Goal: Transaction & Acquisition: Purchase product/service

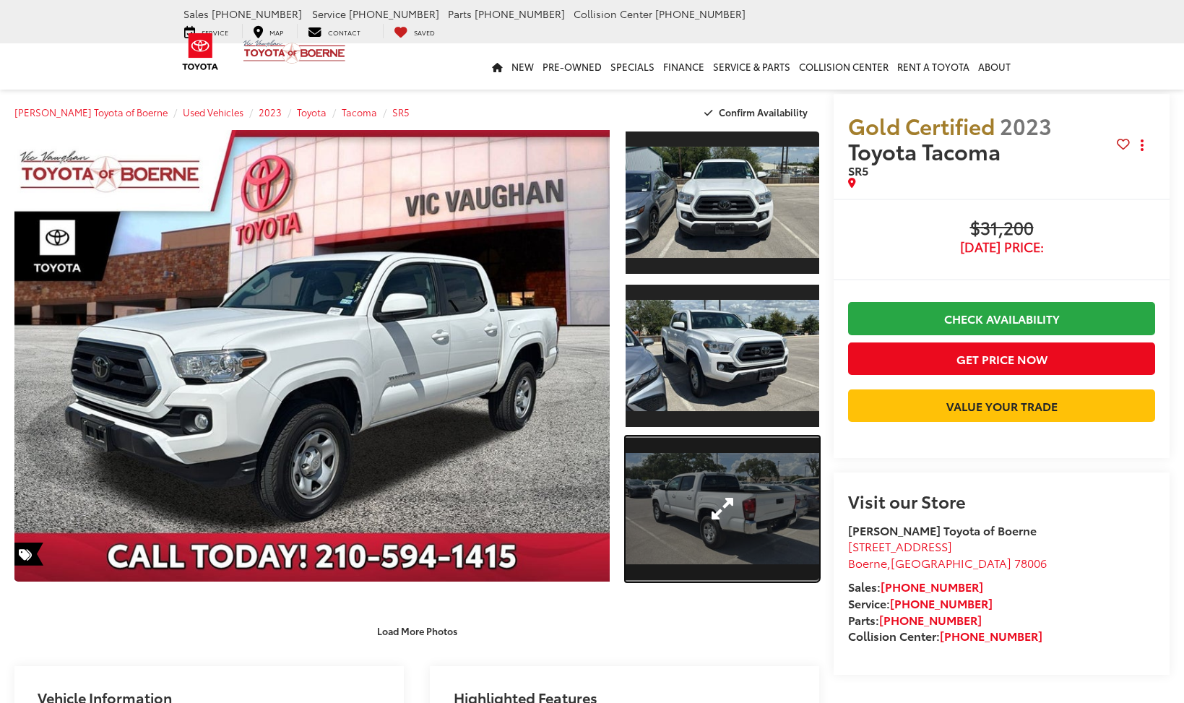
click at [728, 488] on link "Expand Photo 3" at bounding box center [723, 508] width 194 height 145
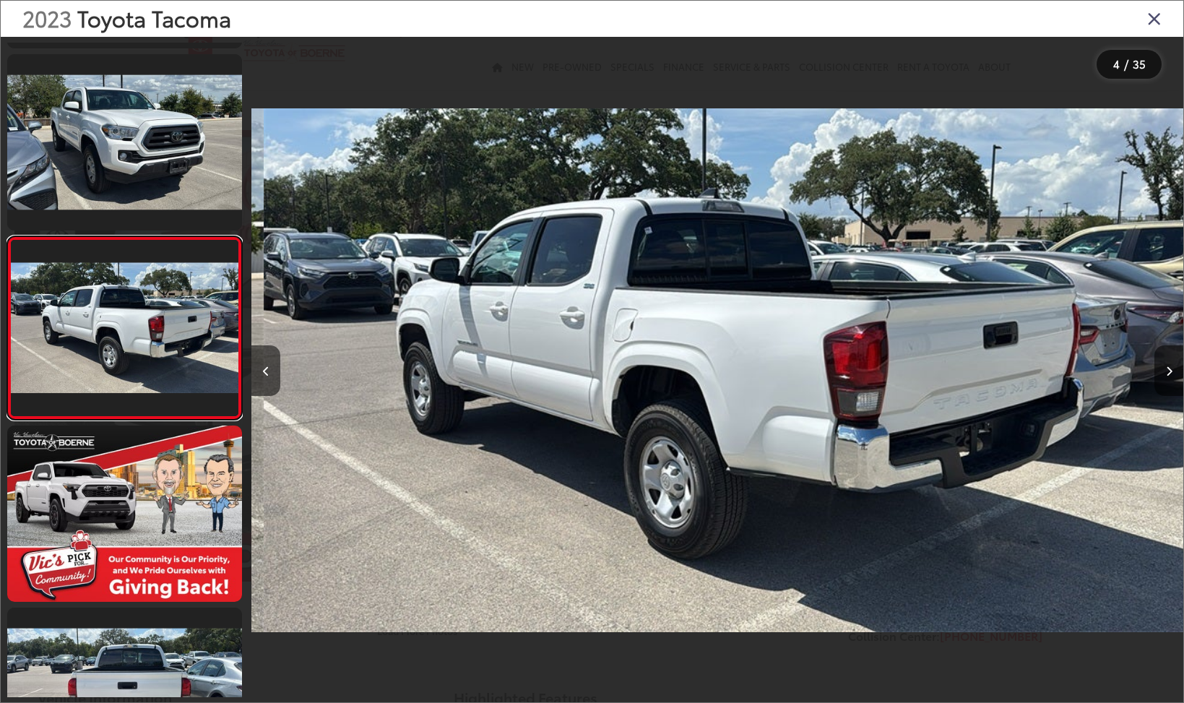
scroll to position [0, 2796]
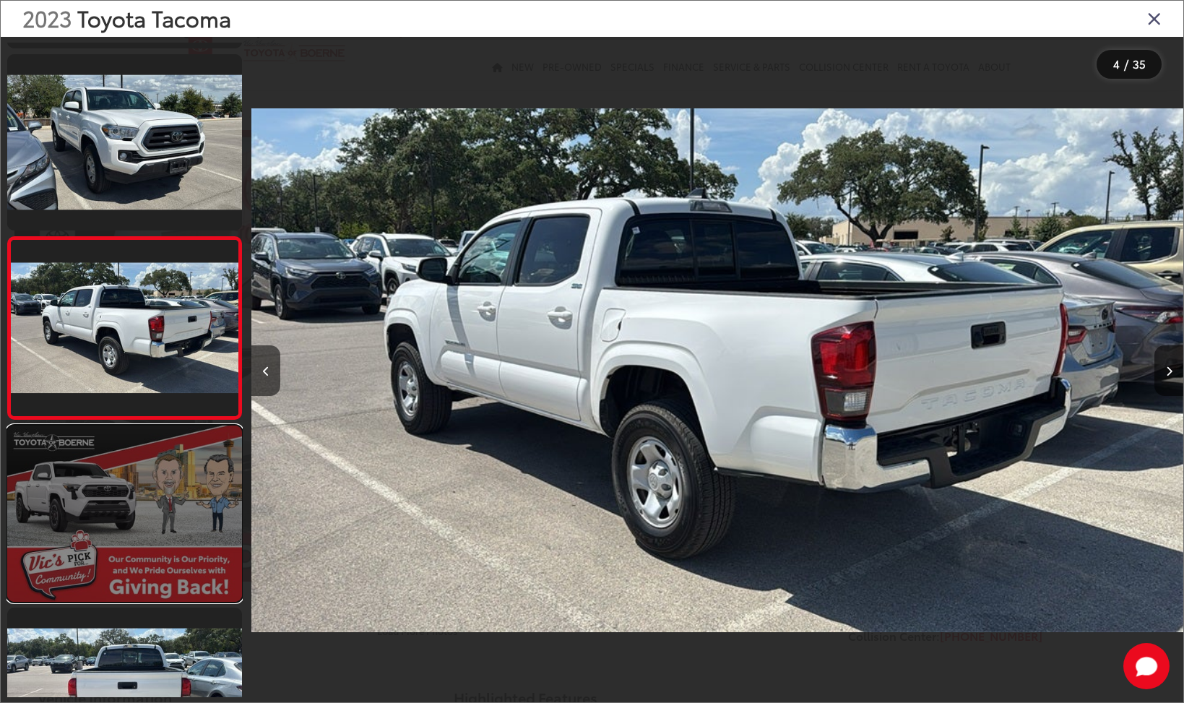
click at [144, 525] on link at bounding box center [124, 514] width 235 height 176
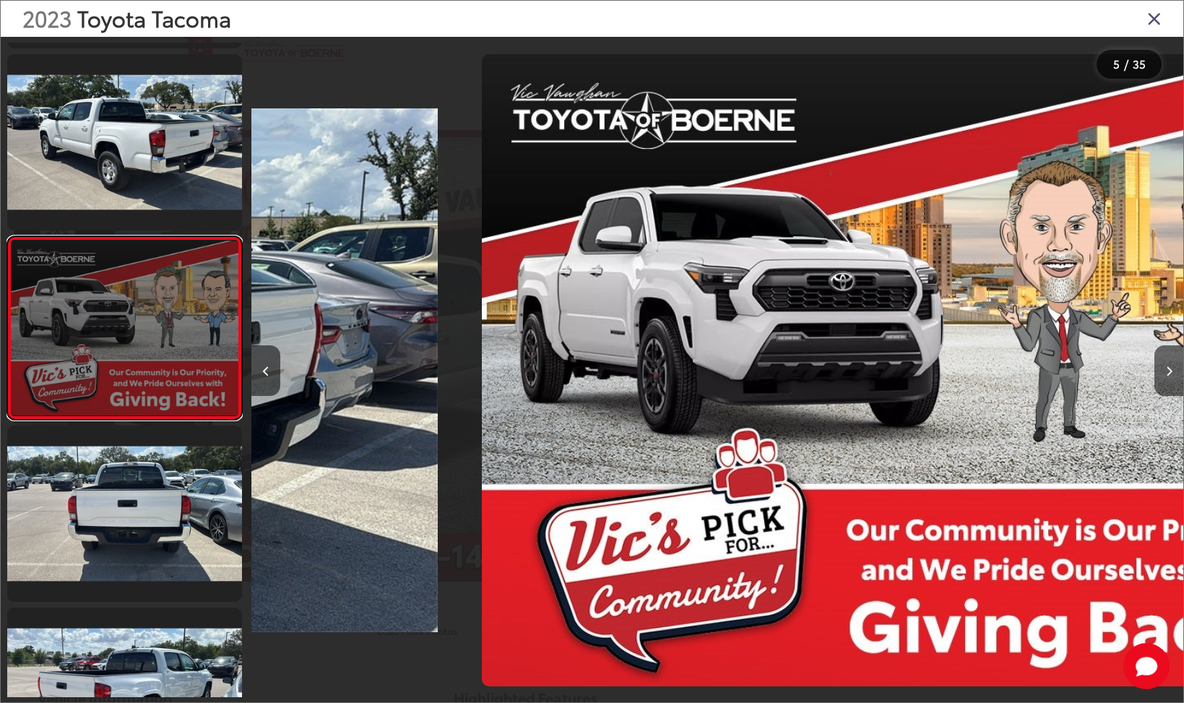
scroll to position [0, 3727]
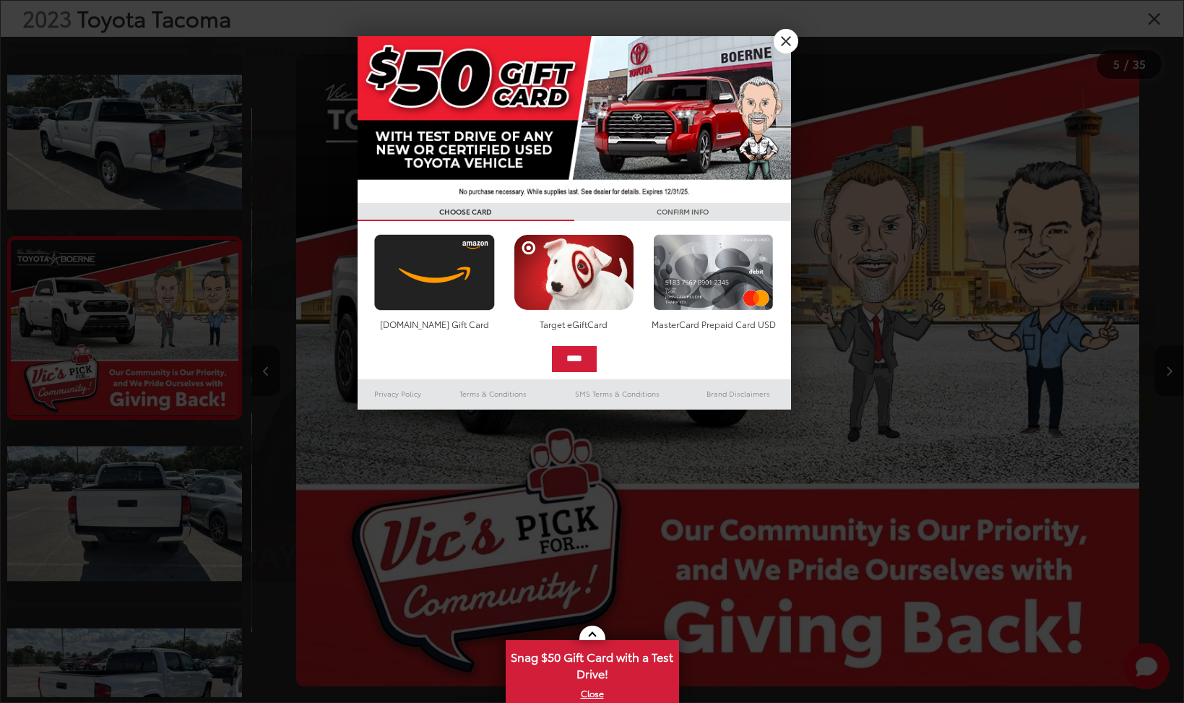
click at [1151, 22] on div at bounding box center [592, 351] width 1184 height 703
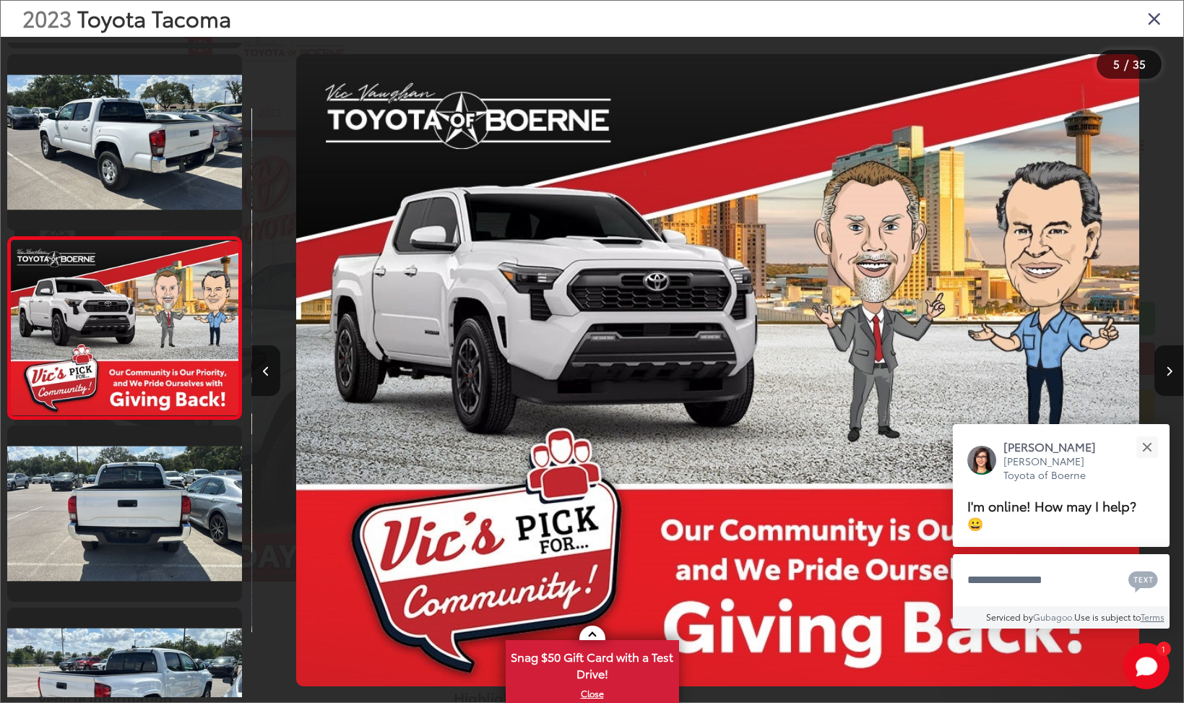
click at [1156, 14] on icon "Close gallery" at bounding box center [1154, 18] width 14 height 19
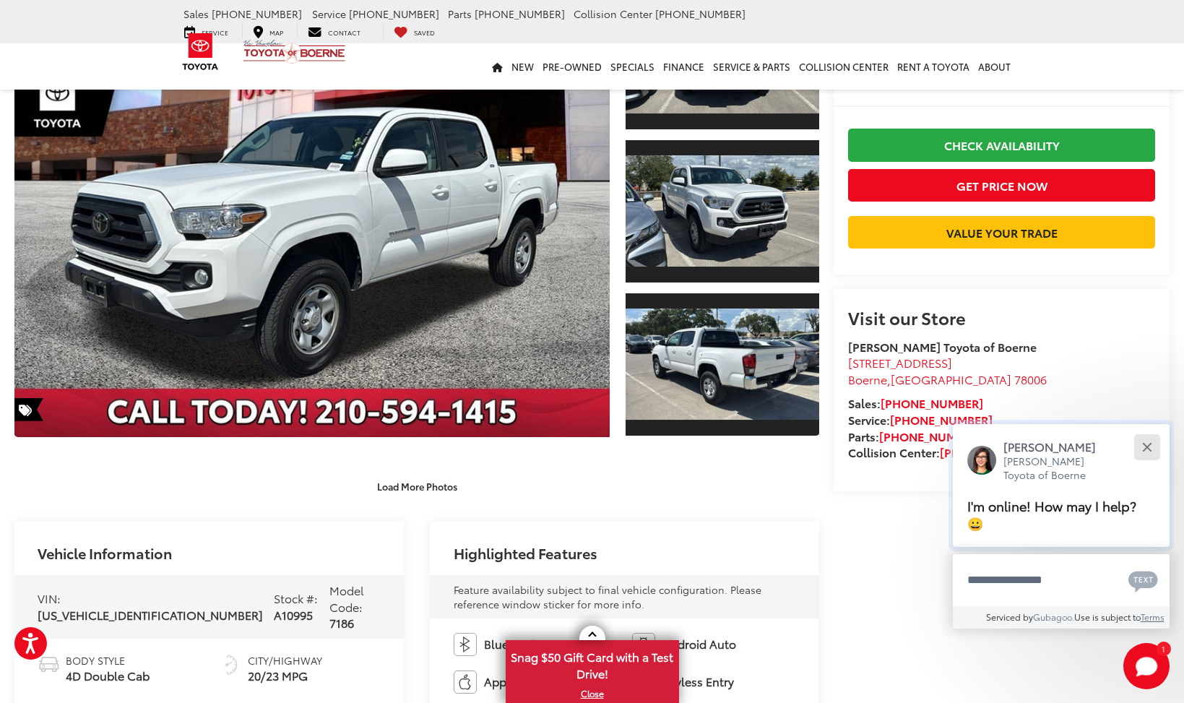
scroll to position [0, 0]
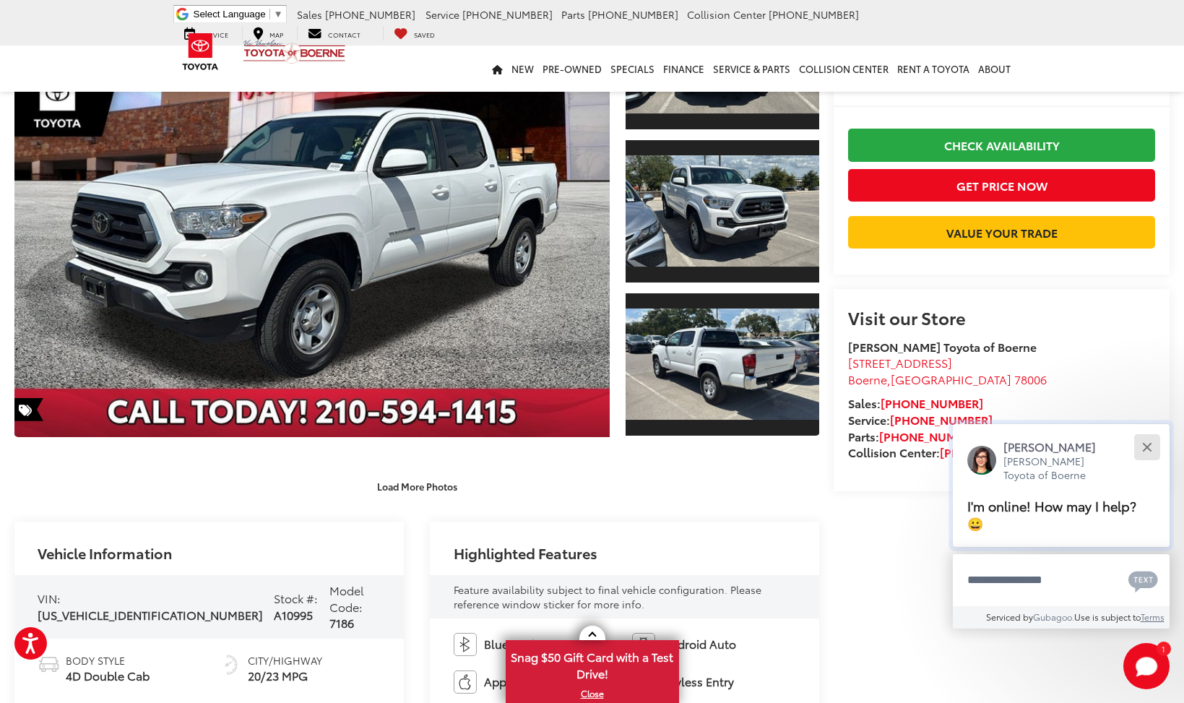
click at [1150, 462] on button "Close" at bounding box center [1147, 446] width 31 height 31
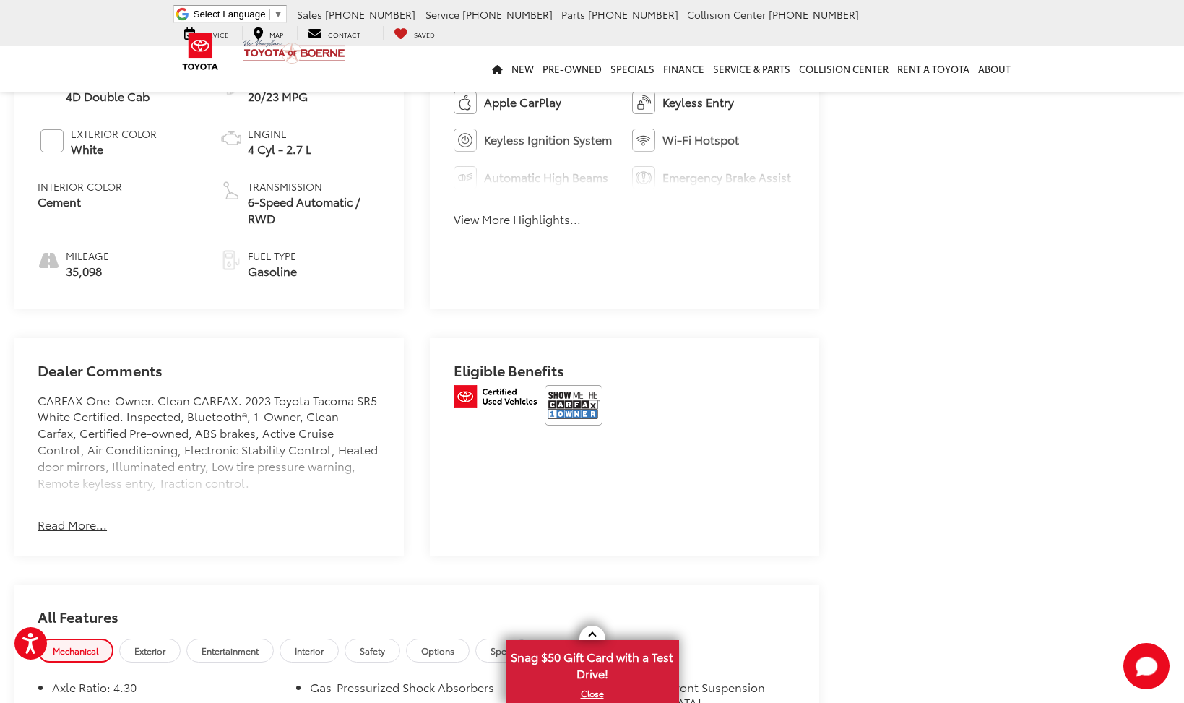
scroll to position [773, 0]
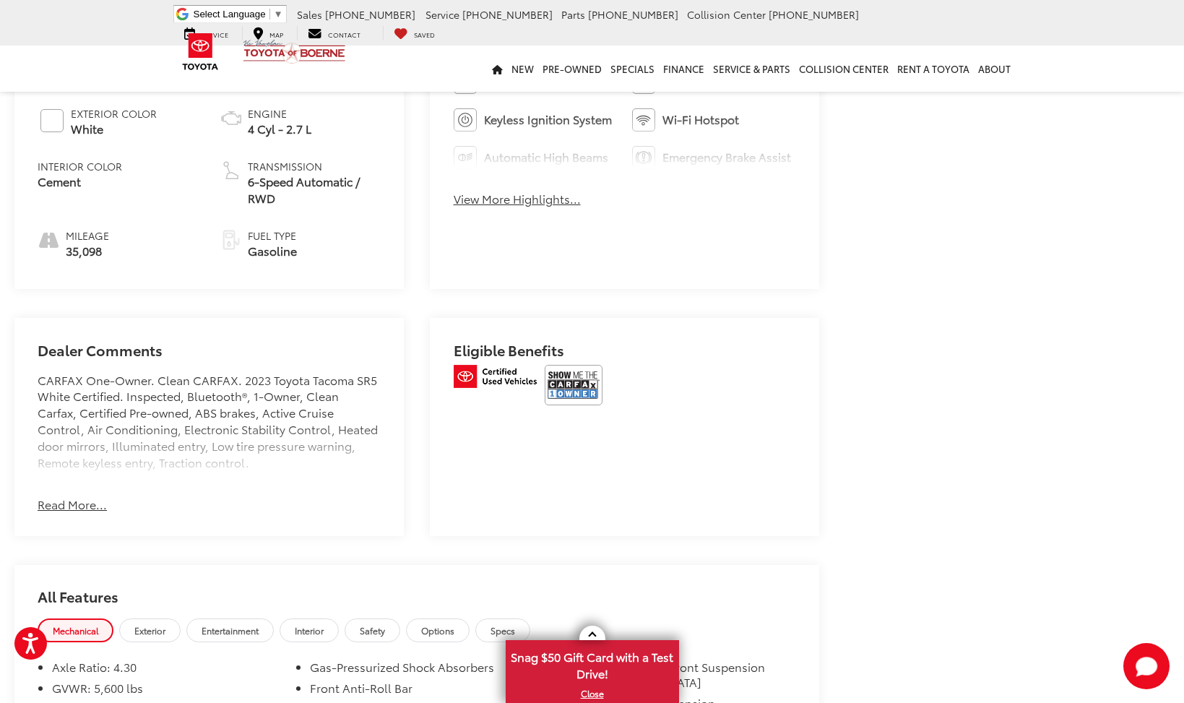
click at [84, 496] on button "Read More..." at bounding box center [72, 504] width 69 height 17
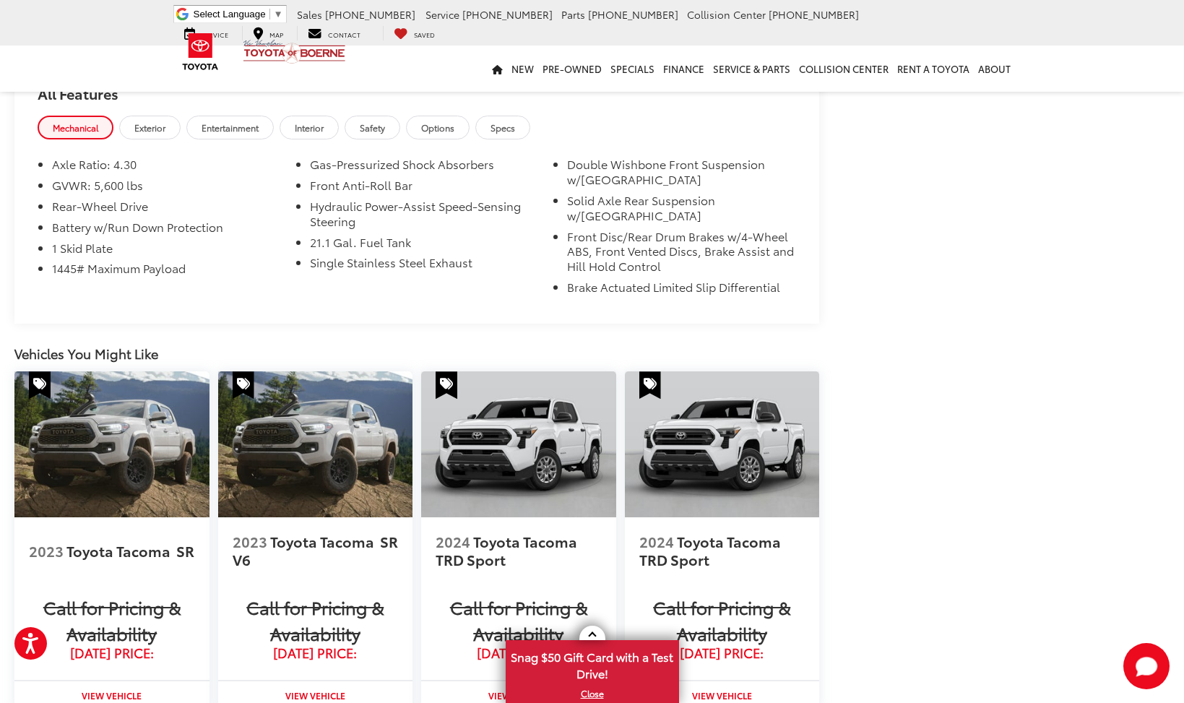
scroll to position [1602, 0]
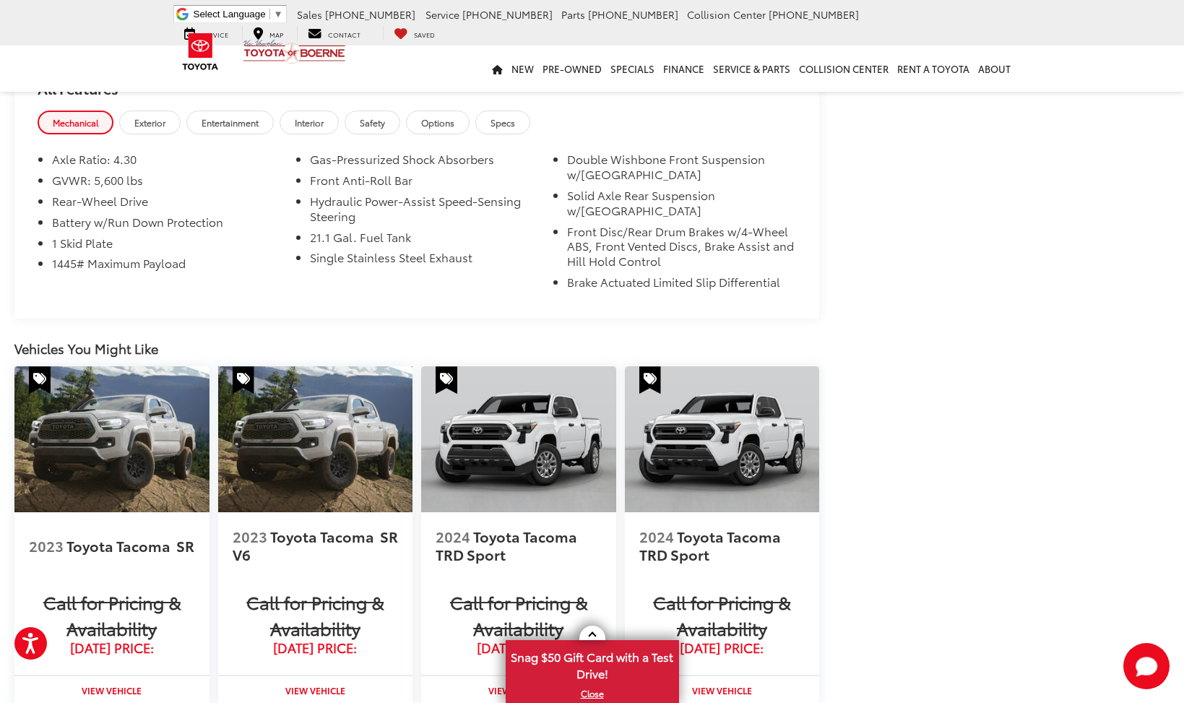
click at [304, 462] on img at bounding box center [315, 439] width 195 height 146
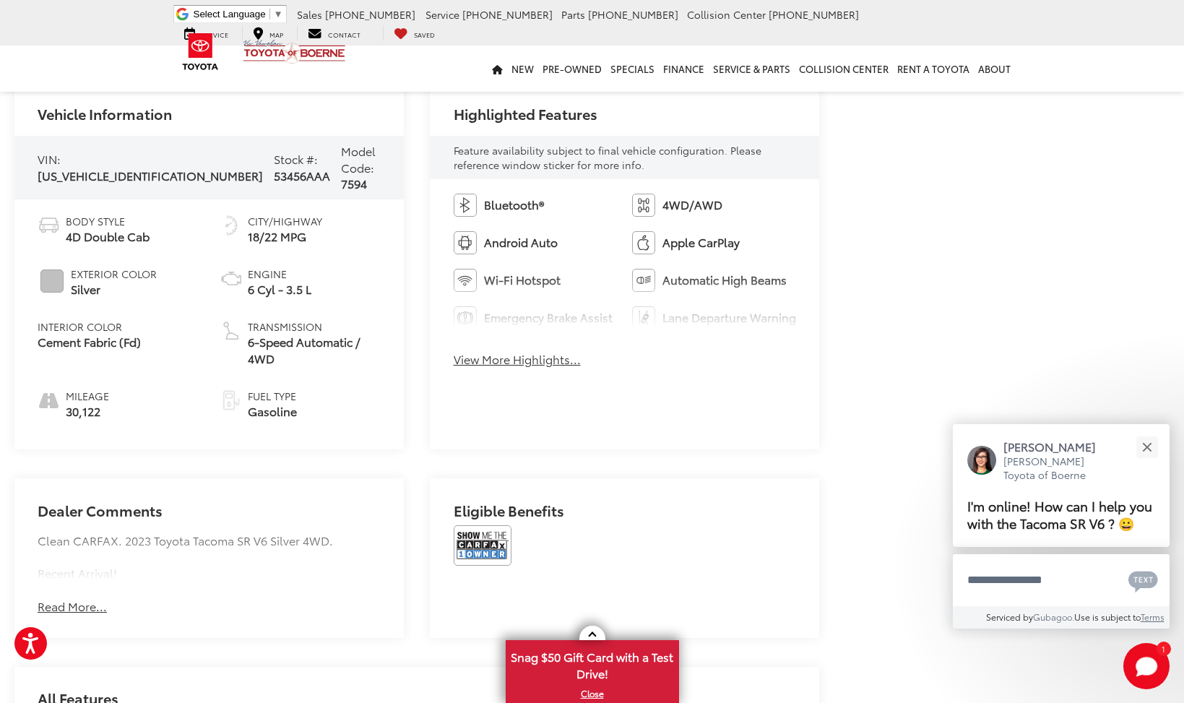
scroll to position [586, 0]
click at [100, 596] on button "Read More..." at bounding box center [72, 604] width 69 height 17
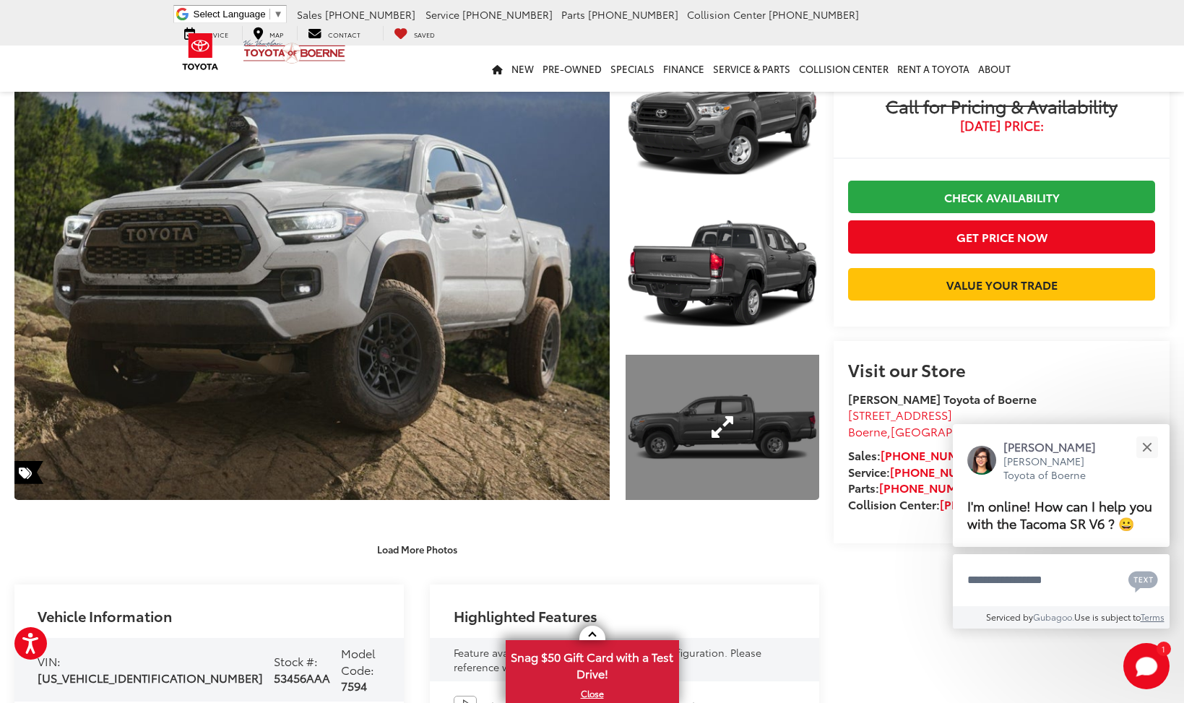
scroll to position [132, 0]
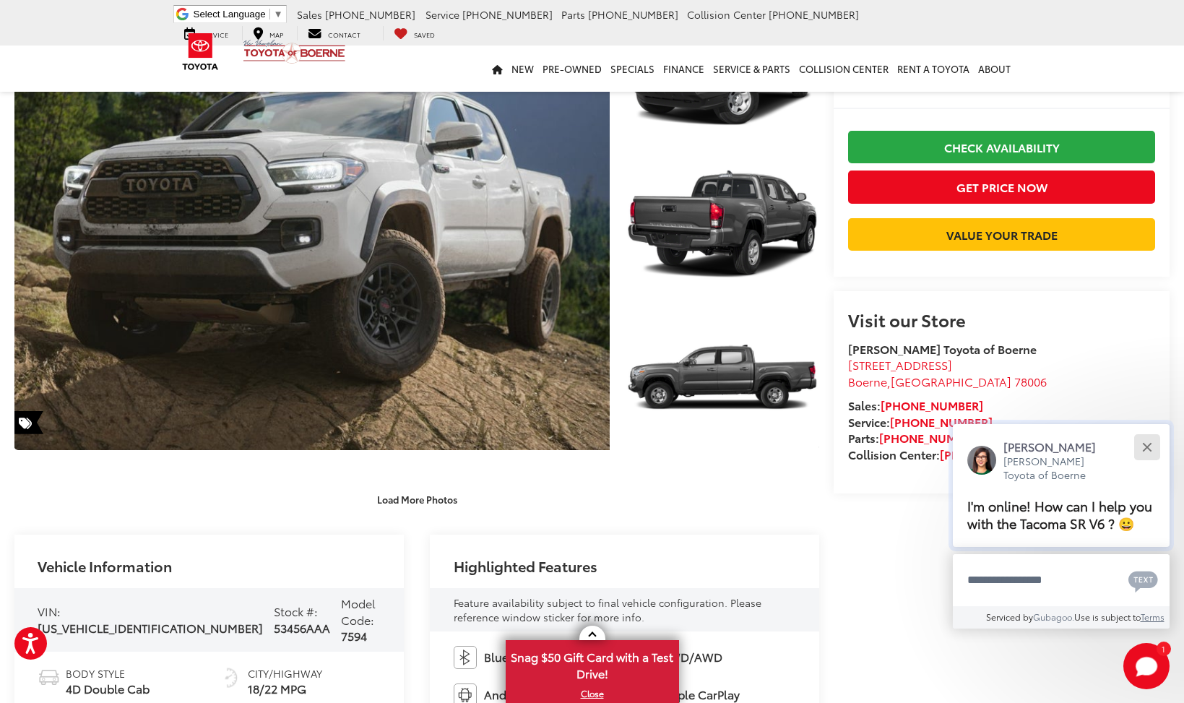
click at [1147, 437] on button "Close" at bounding box center [1147, 446] width 31 height 31
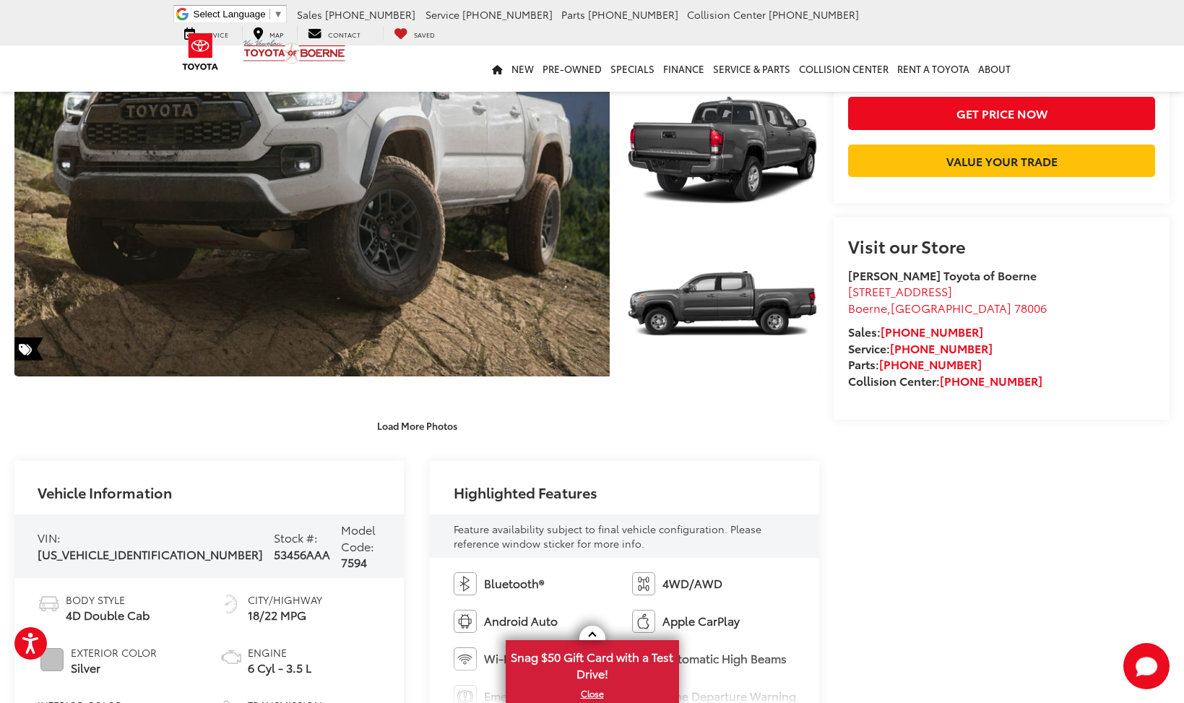
scroll to position [0, 0]
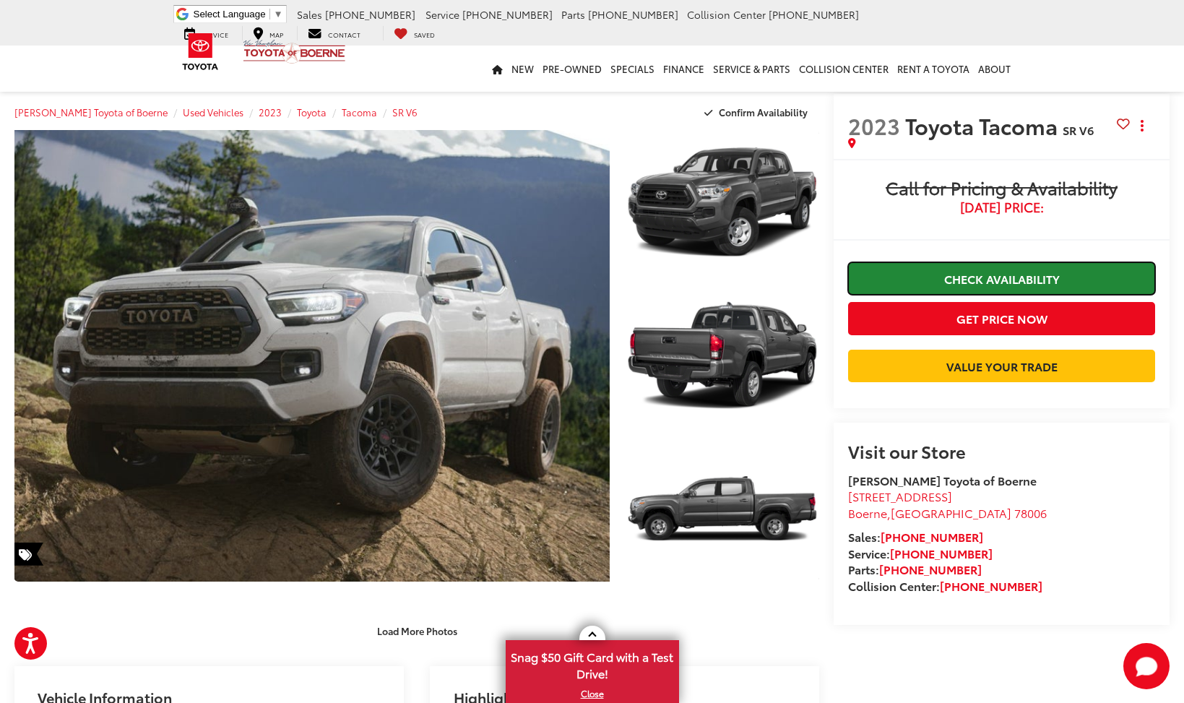
click at [1033, 277] on link "Check Availability" at bounding box center [1001, 278] width 307 height 33
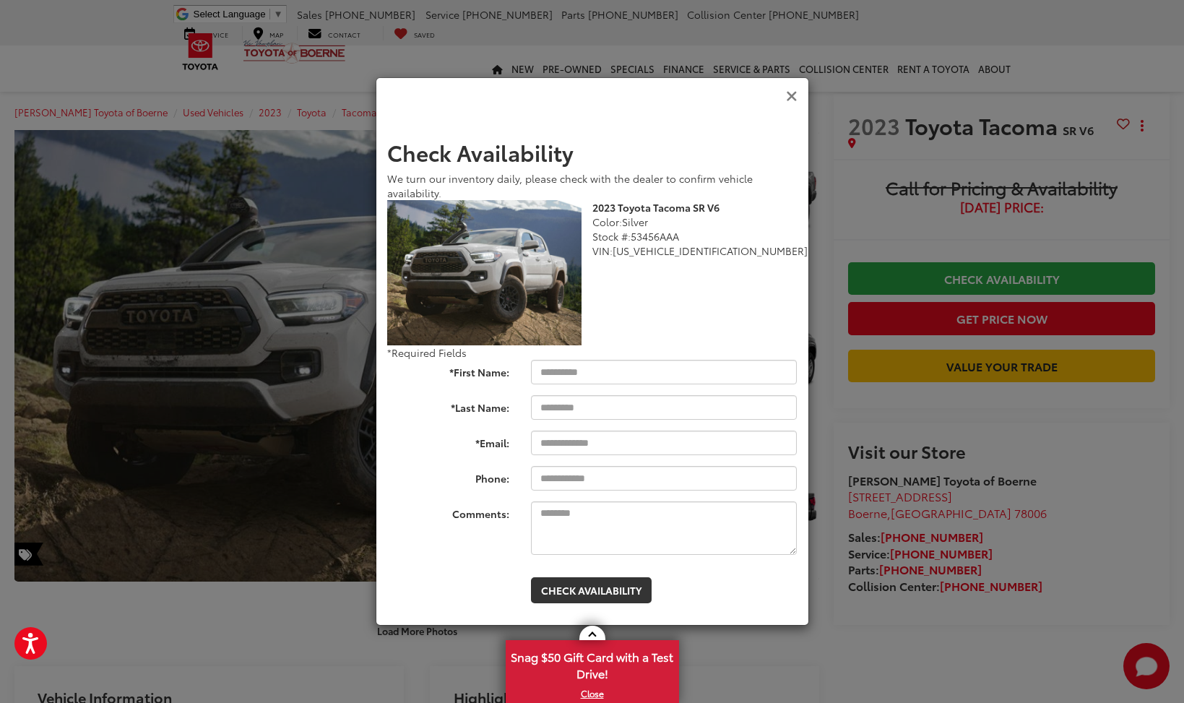
click at [795, 94] on icon "Close" at bounding box center [792, 96] width 12 height 15
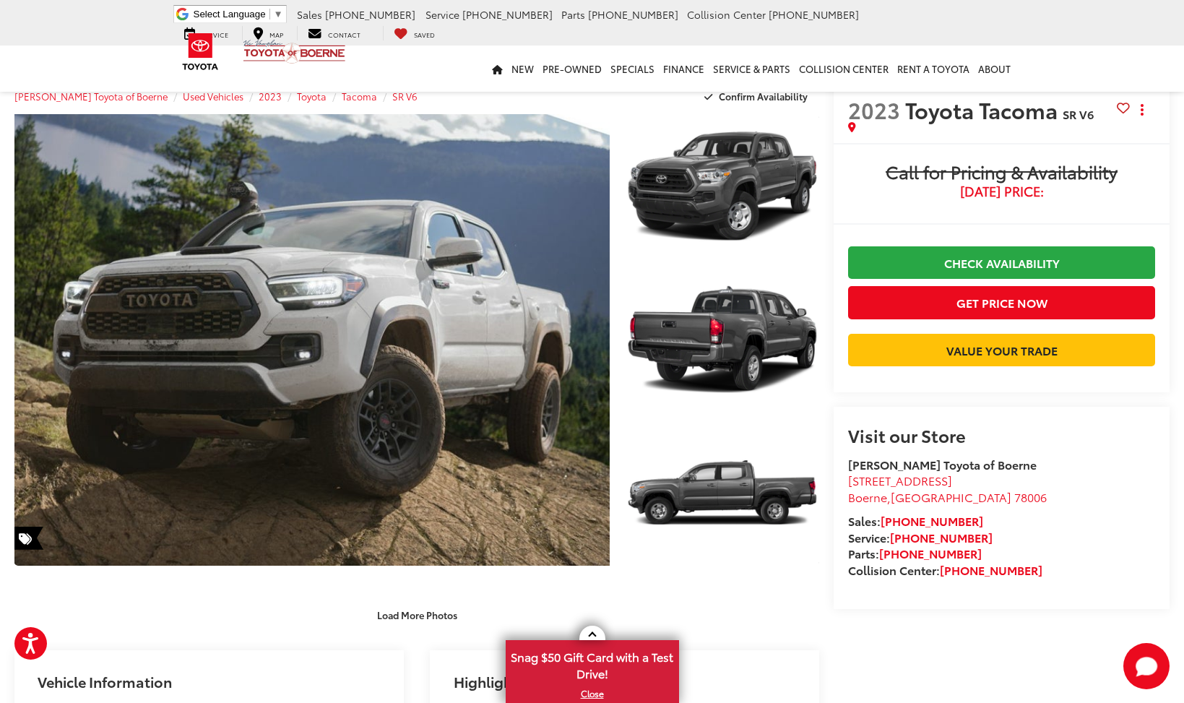
scroll to position [13, 0]
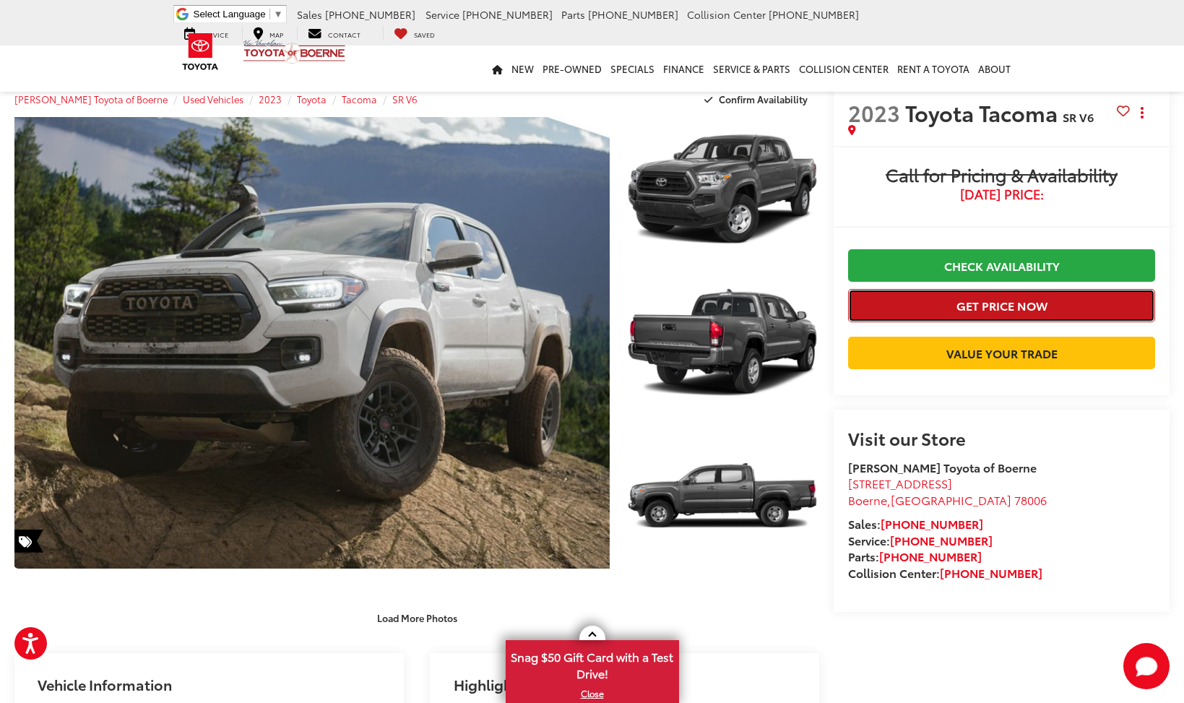
click at [1046, 304] on button "Get Price Now" at bounding box center [1001, 305] width 307 height 33
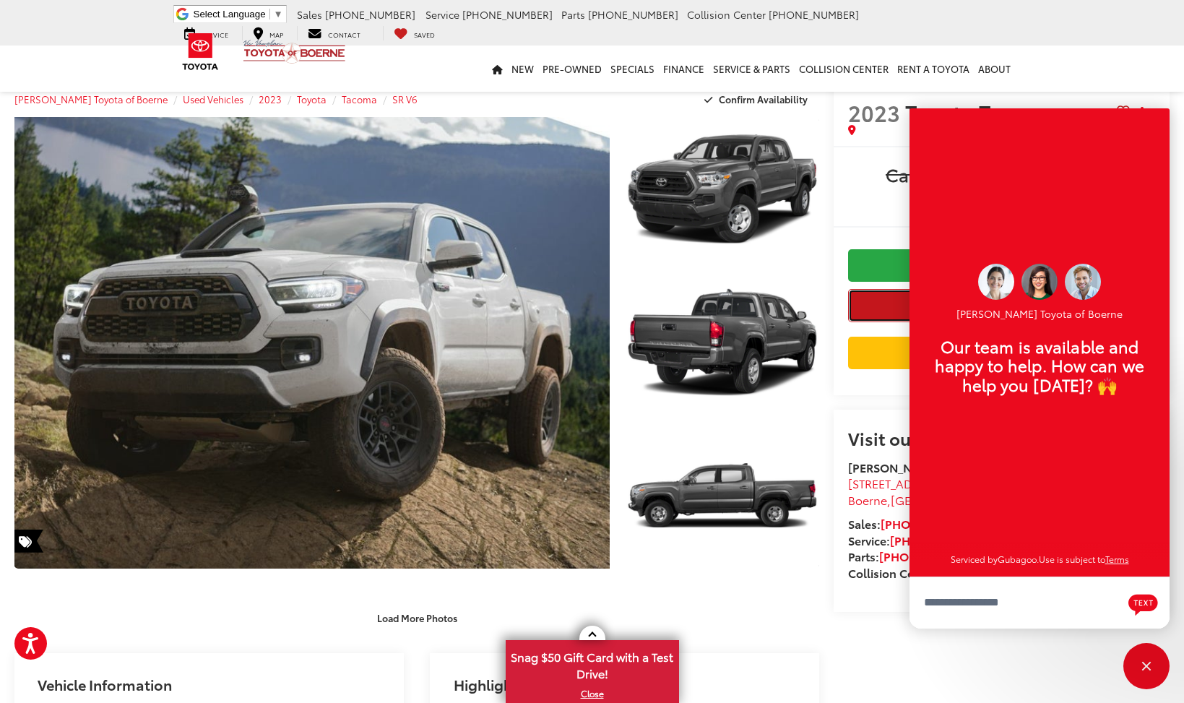
scroll to position [17, 0]
click at [840, 312] on div "Buy Call for Pricing & Availability [DATE] Price: Check Availability Get Price …" at bounding box center [1002, 270] width 336 height 249
click at [1142, 676] on div "Close" at bounding box center [1147, 666] width 46 height 46
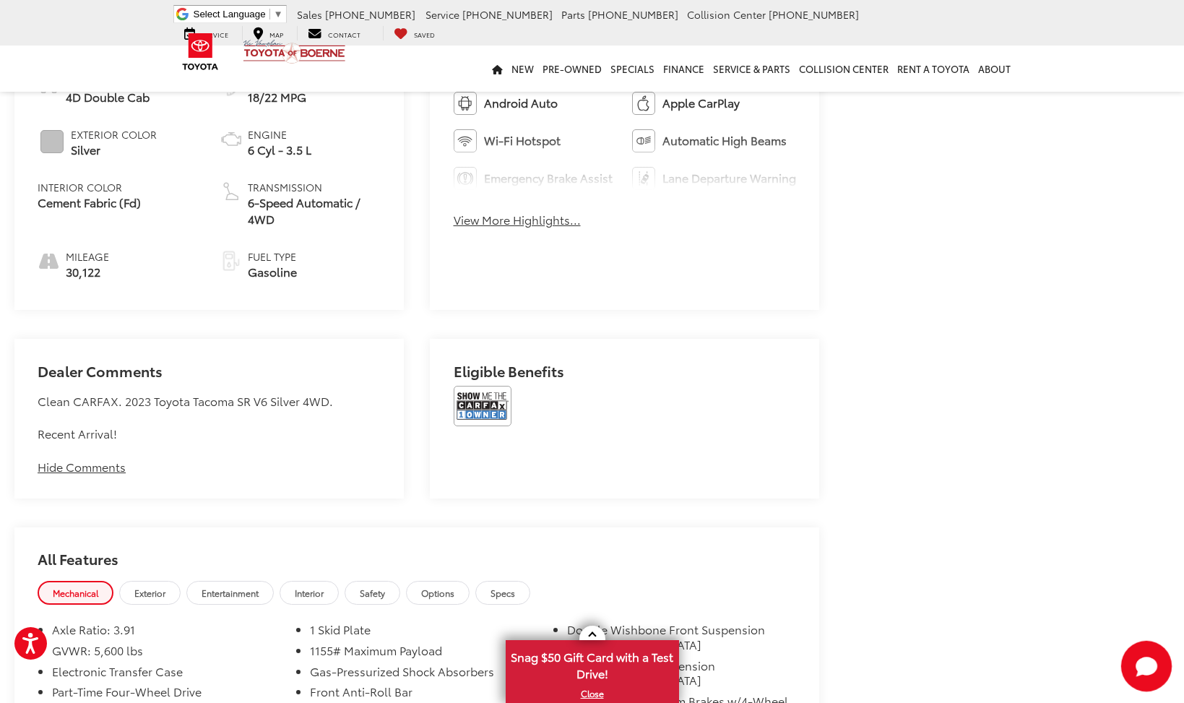
scroll to position [765, 0]
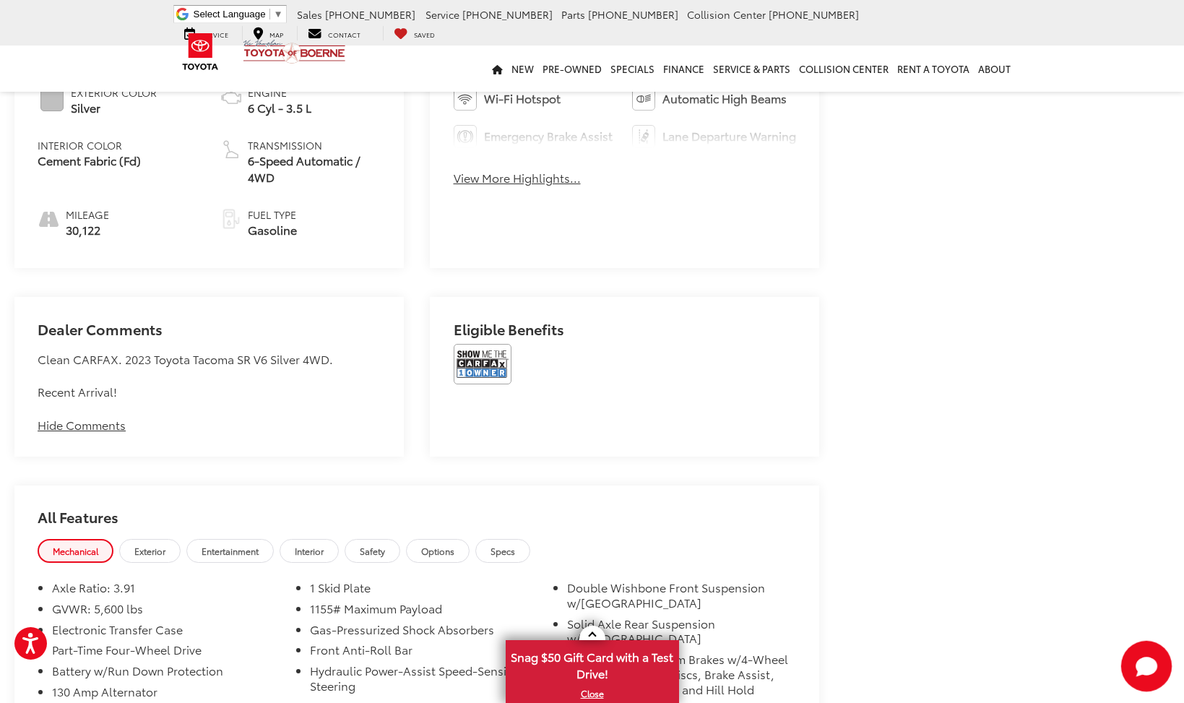
click at [1139, 660] on icon "Start Chat" at bounding box center [1147, 666] width 22 height 18
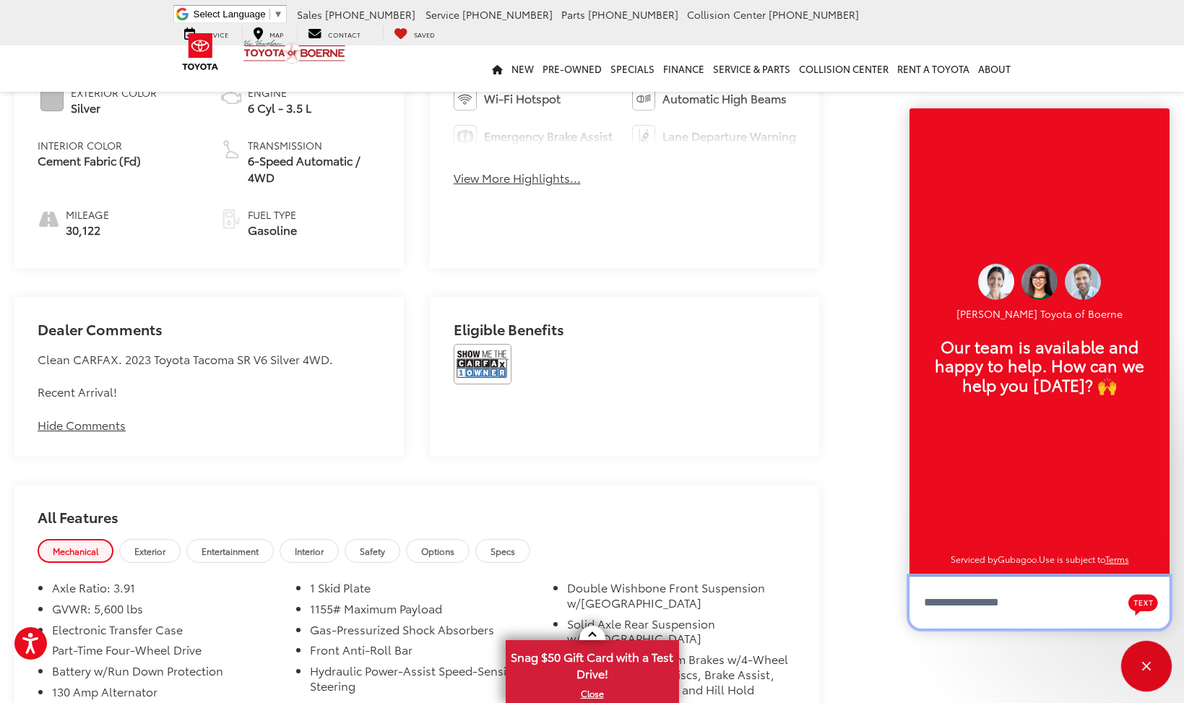
scroll to position [17, 0]
click at [1140, 668] on div "Close" at bounding box center [1147, 666] width 46 height 46
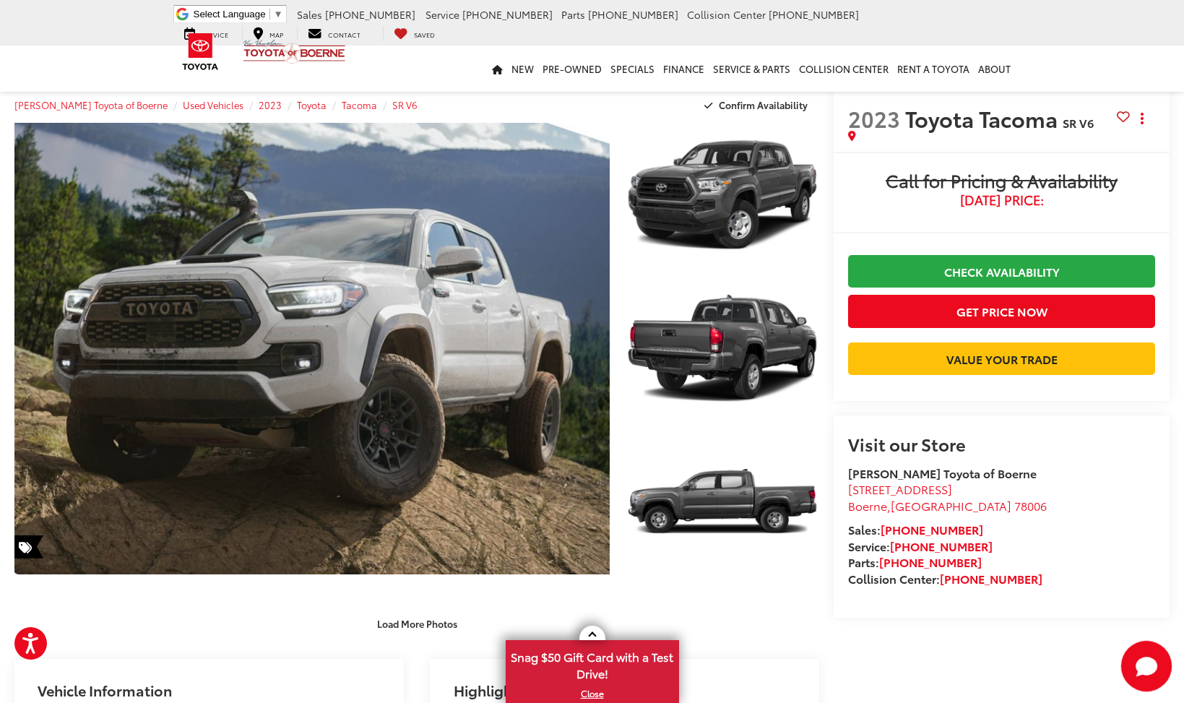
scroll to position [0, 0]
